Goal: Use online tool/utility: Utilize a website feature to perform a specific function

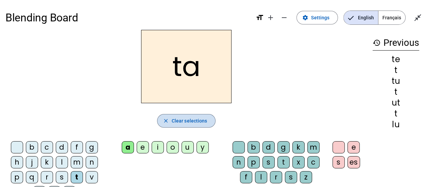
click at [182, 122] on span "Clear selections" at bounding box center [190, 121] width 36 height 8
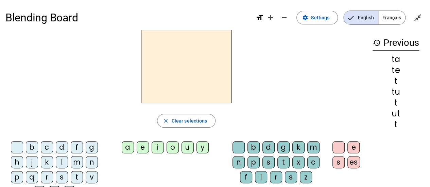
click at [377, 42] on mat-icon "history" at bounding box center [376, 43] width 8 height 8
click at [63, 162] on div "l" at bounding box center [62, 162] width 12 height 12
click at [144, 148] on div "e" at bounding box center [143, 147] width 12 height 12
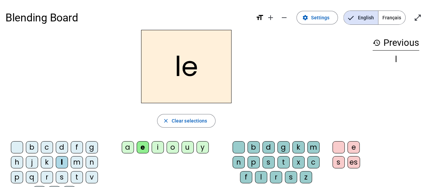
click at [186, 149] on div "u" at bounding box center [187, 147] width 12 height 12
click at [203, 147] on div "y" at bounding box center [202, 147] width 12 height 12
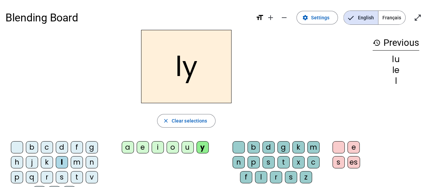
click at [186, 148] on div "u" at bounding box center [187, 147] width 12 height 12
click at [77, 178] on div "t" at bounding box center [77, 177] width 12 height 12
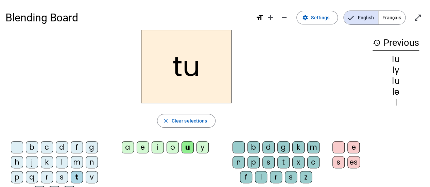
click at [59, 145] on div "d" at bounding box center [62, 147] width 12 height 12
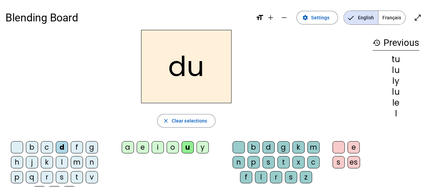
click at [142, 149] on div "e" at bounding box center [143, 147] width 12 height 12
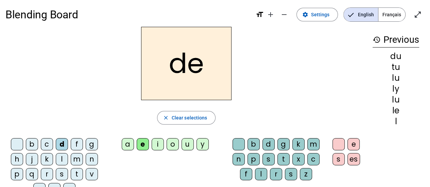
scroll to position [3, 0]
click at [77, 172] on div "t" at bounding box center [77, 174] width 12 height 12
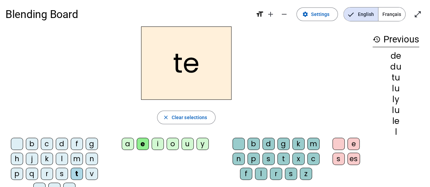
click at [128, 144] on div "a" at bounding box center [128, 144] width 12 height 12
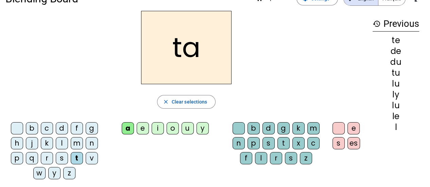
scroll to position [21, 0]
